Goal: Information Seeking & Learning: Find contact information

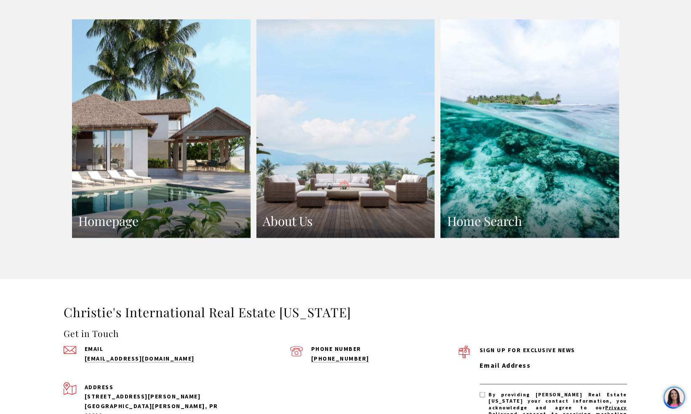
scroll to position [711, 0]
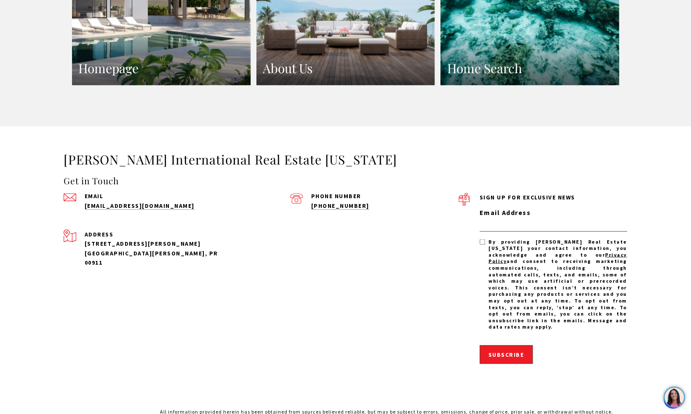
scroll to position [821, 0]
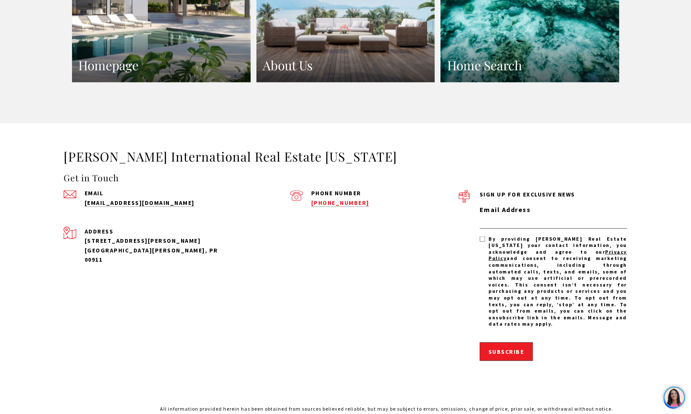
click at [335, 199] on link "[PHONE_NUMBER]" at bounding box center [340, 203] width 58 height 8
